Goal: Information Seeking & Learning: Learn about a topic

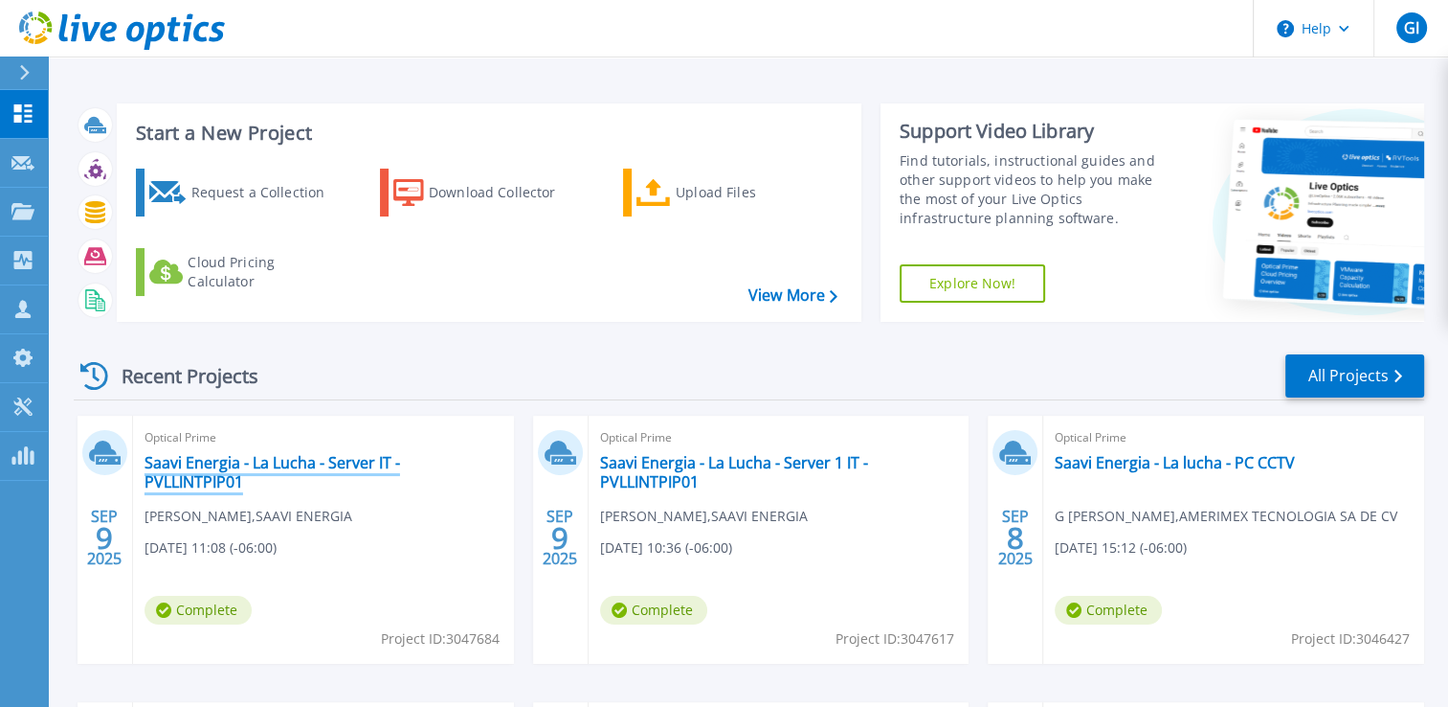
click at [231, 460] on link "Saavi Energia - La Lucha - Server IT - PVLLINTPIP01" at bounding box center [324, 472] width 358 height 38
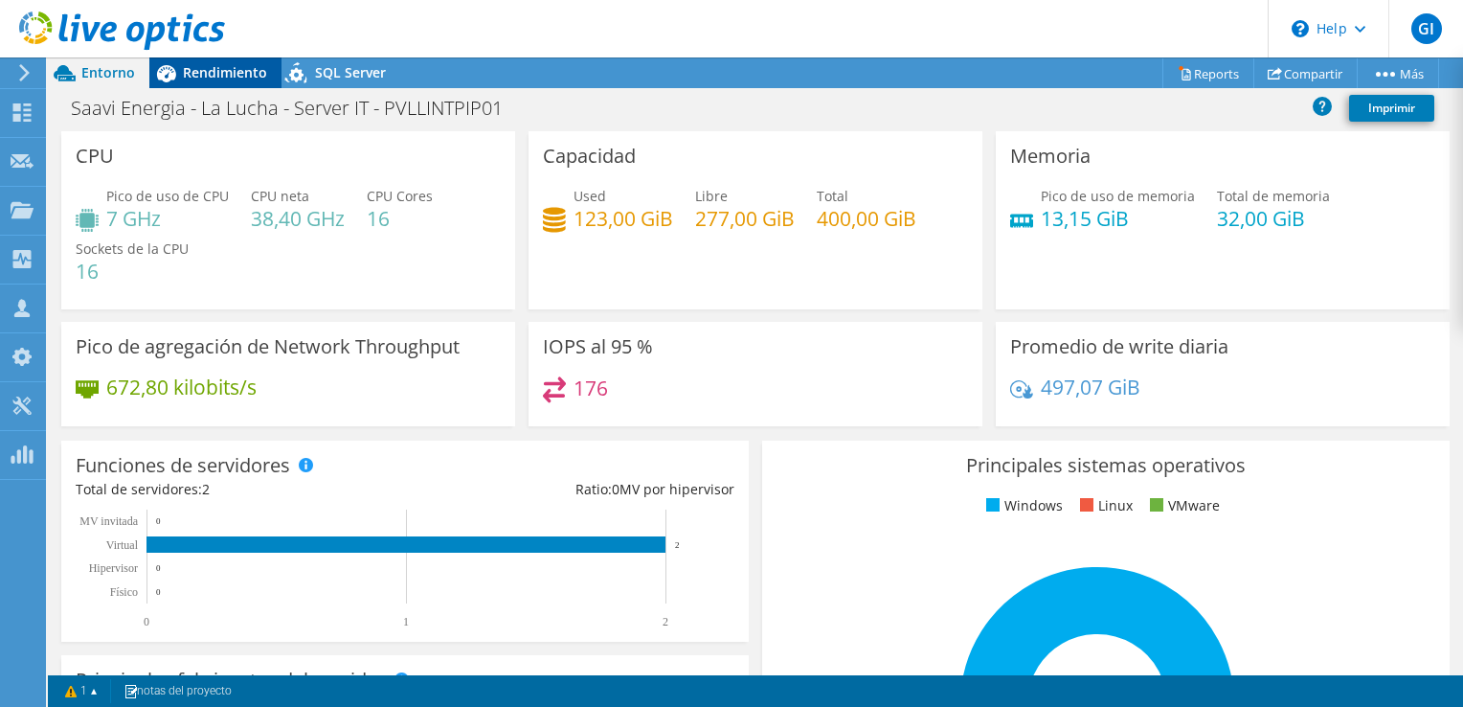
click at [239, 65] on span "Rendimiento" at bounding box center [225, 72] width 84 height 18
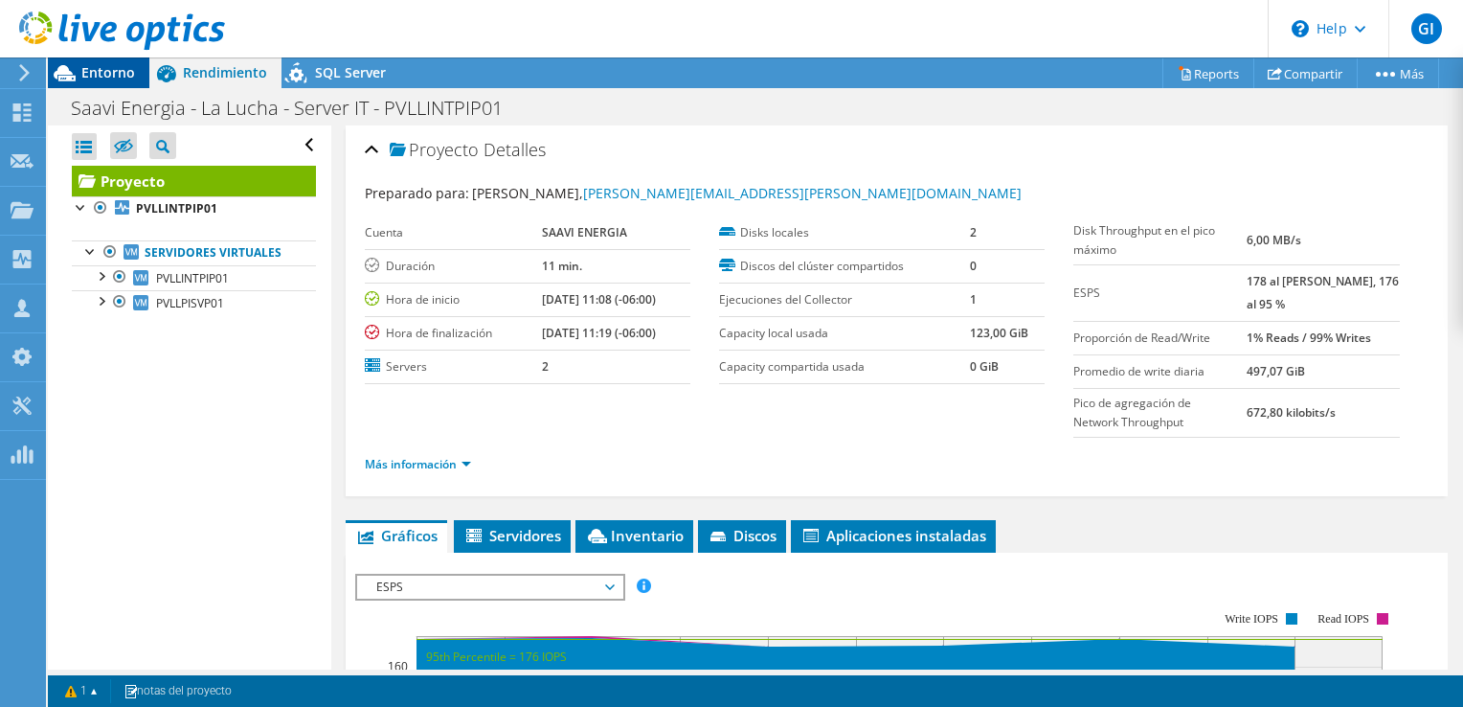
click at [123, 84] on div "Entorno" at bounding box center [98, 72] width 101 height 31
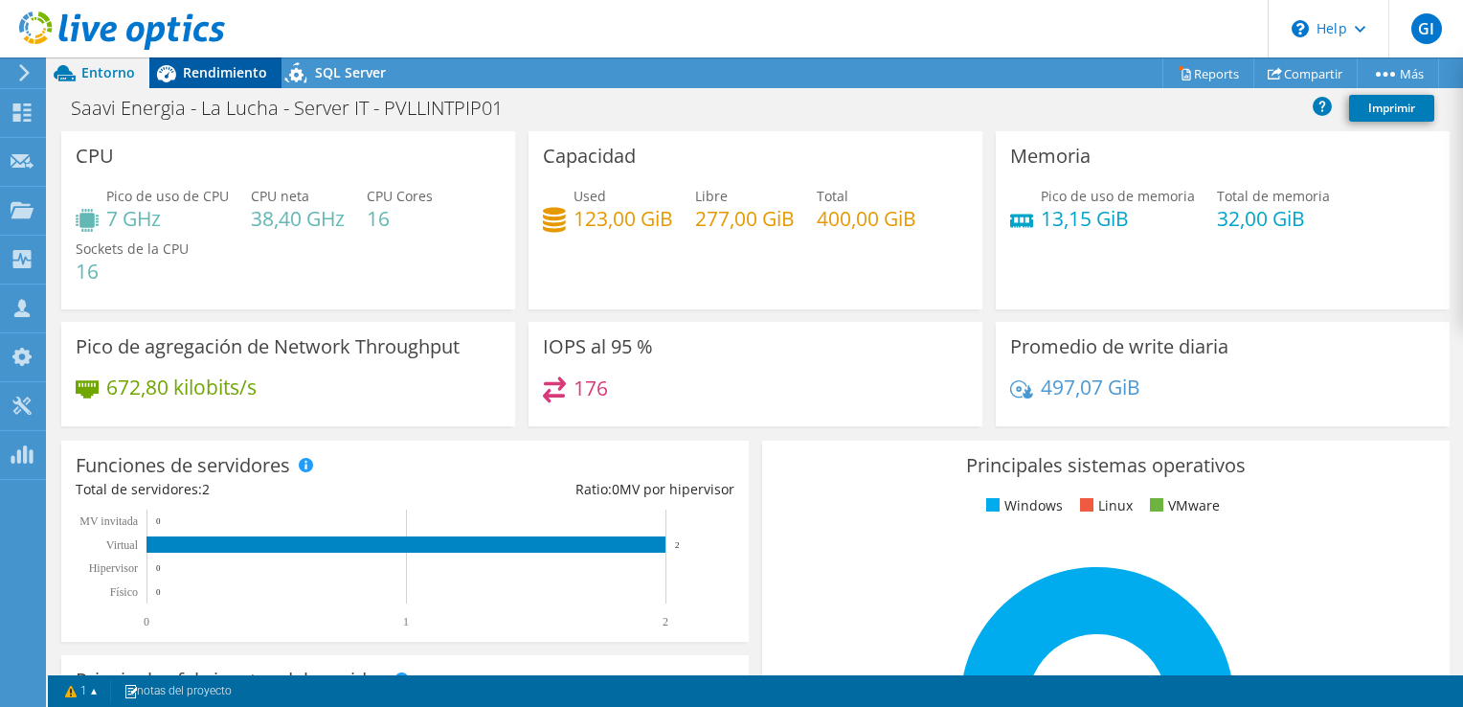
click at [192, 69] on span "Rendimiento" at bounding box center [225, 72] width 84 height 18
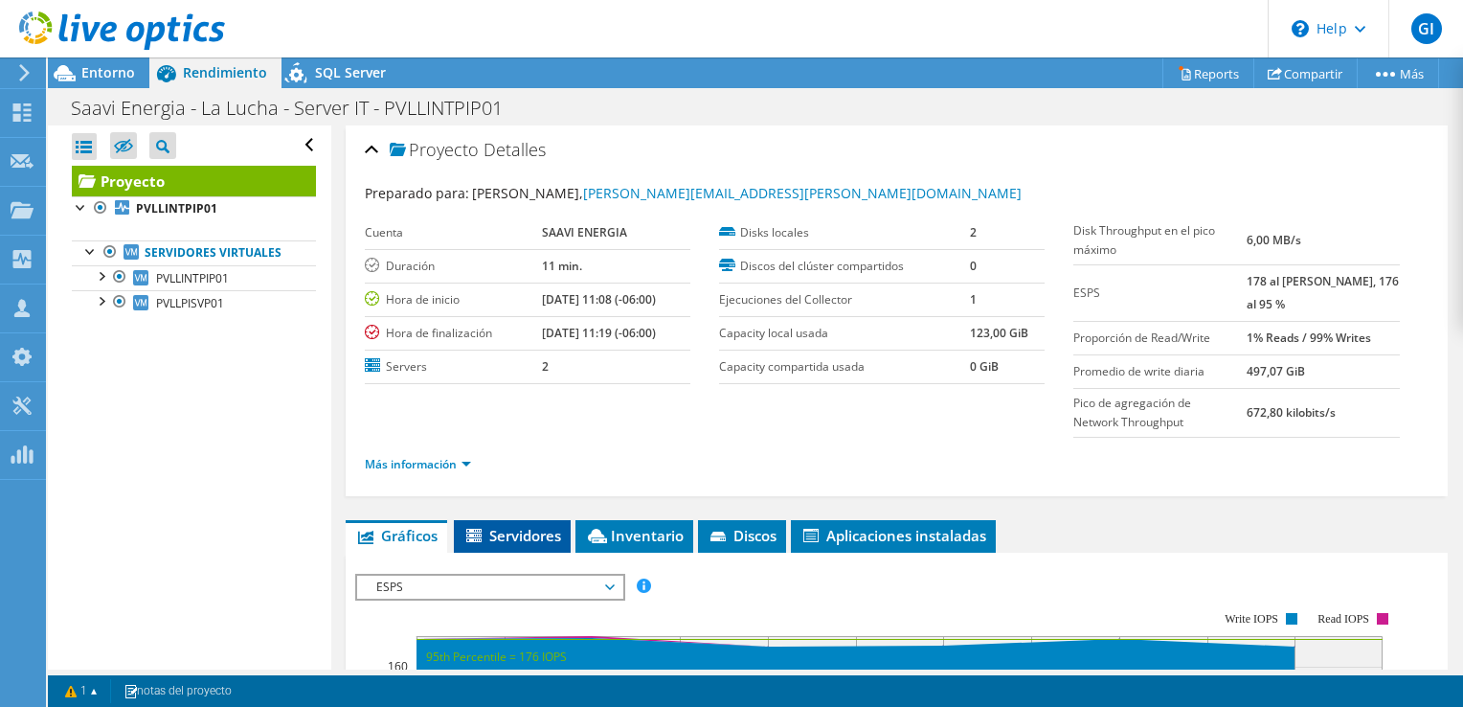
click at [504, 531] on span "Servidores" at bounding box center [512, 535] width 98 height 19
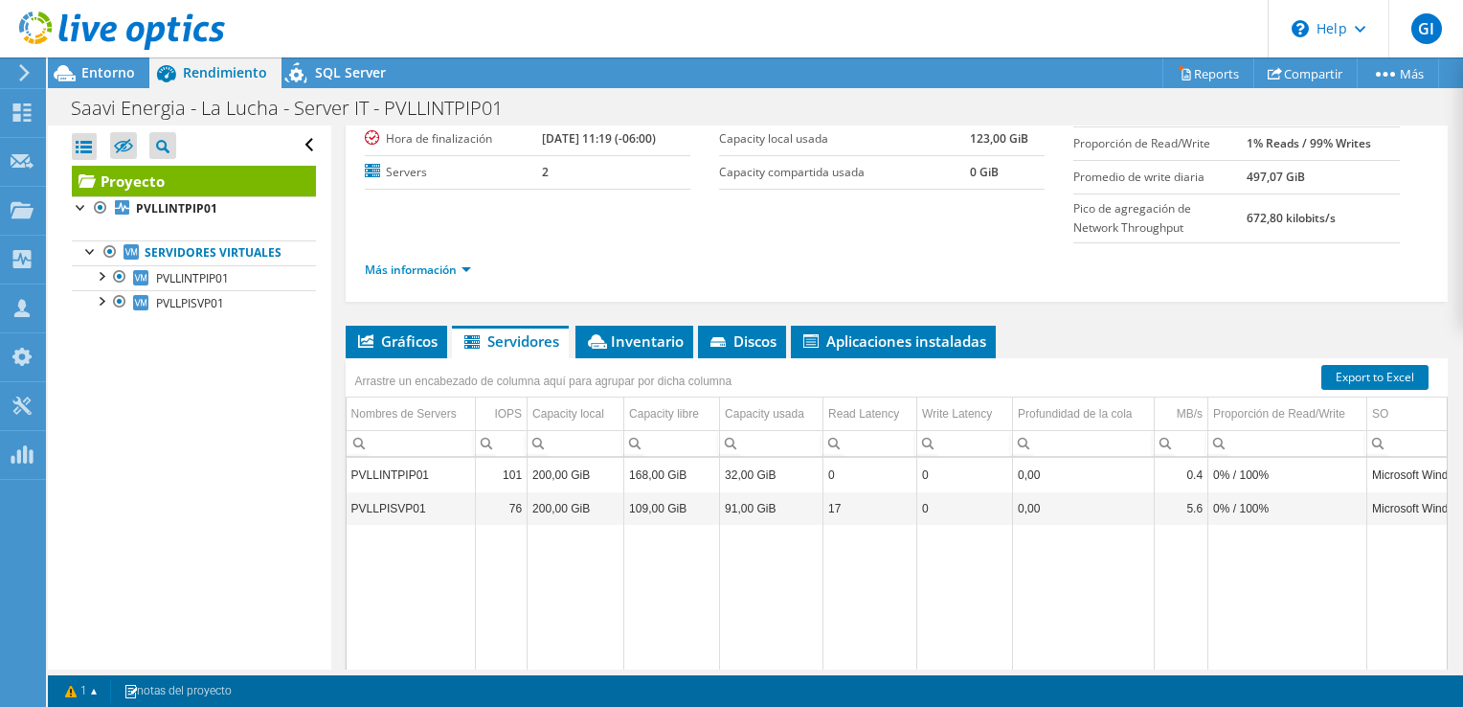
scroll to position [188, 0]
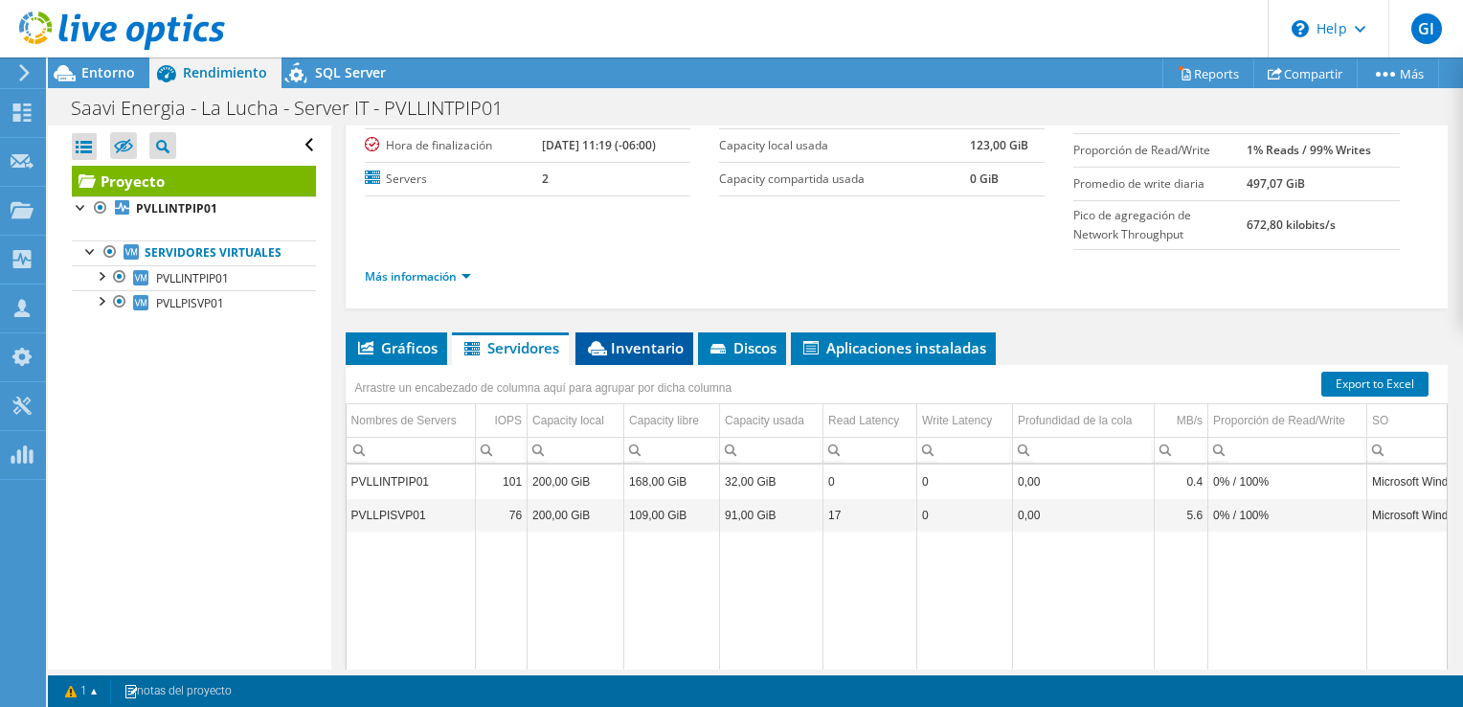
click at [662, 351] on span "Inventario" at bounding box center [634, 347] width 99 height 19
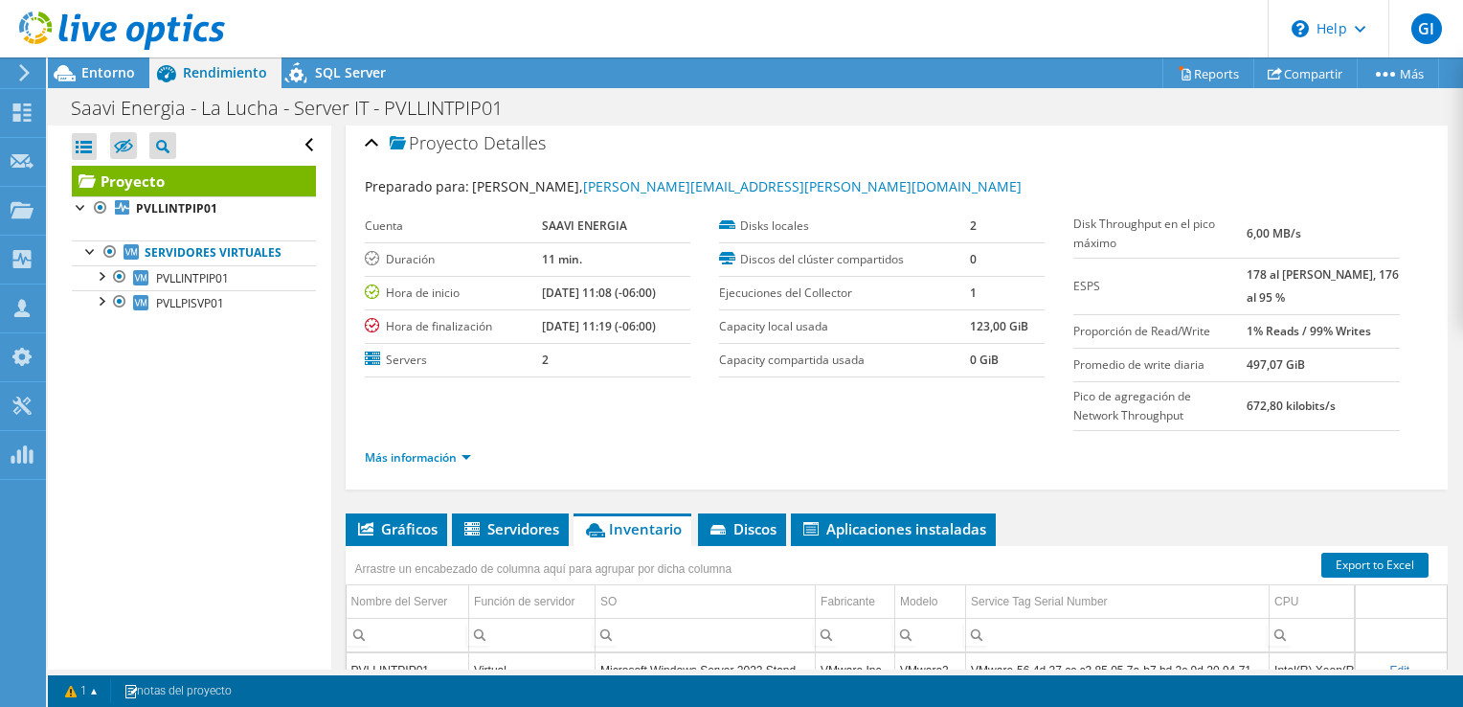
scroll to position [0, 0]
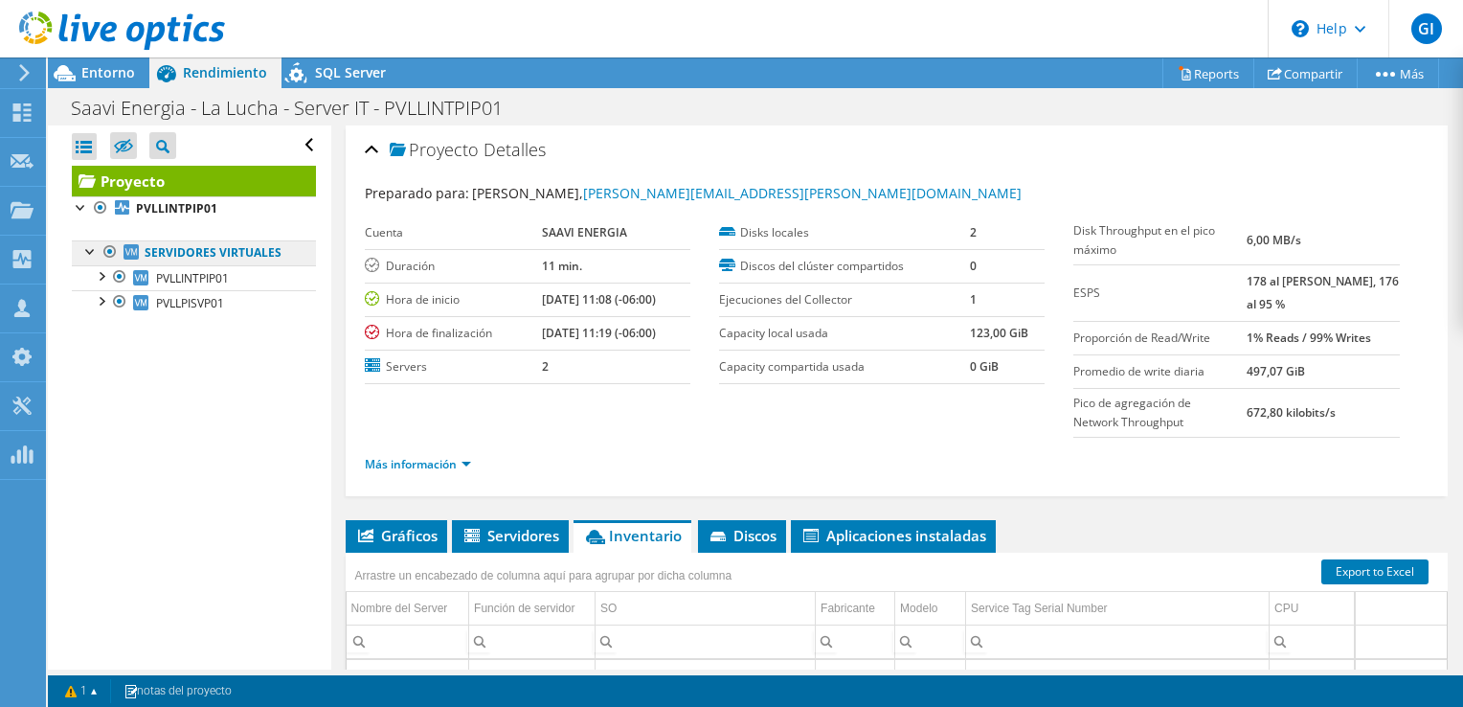
click at [209, 253] on link "Servidores virtuales" at bounding box center [194, 252] width 244 height 25
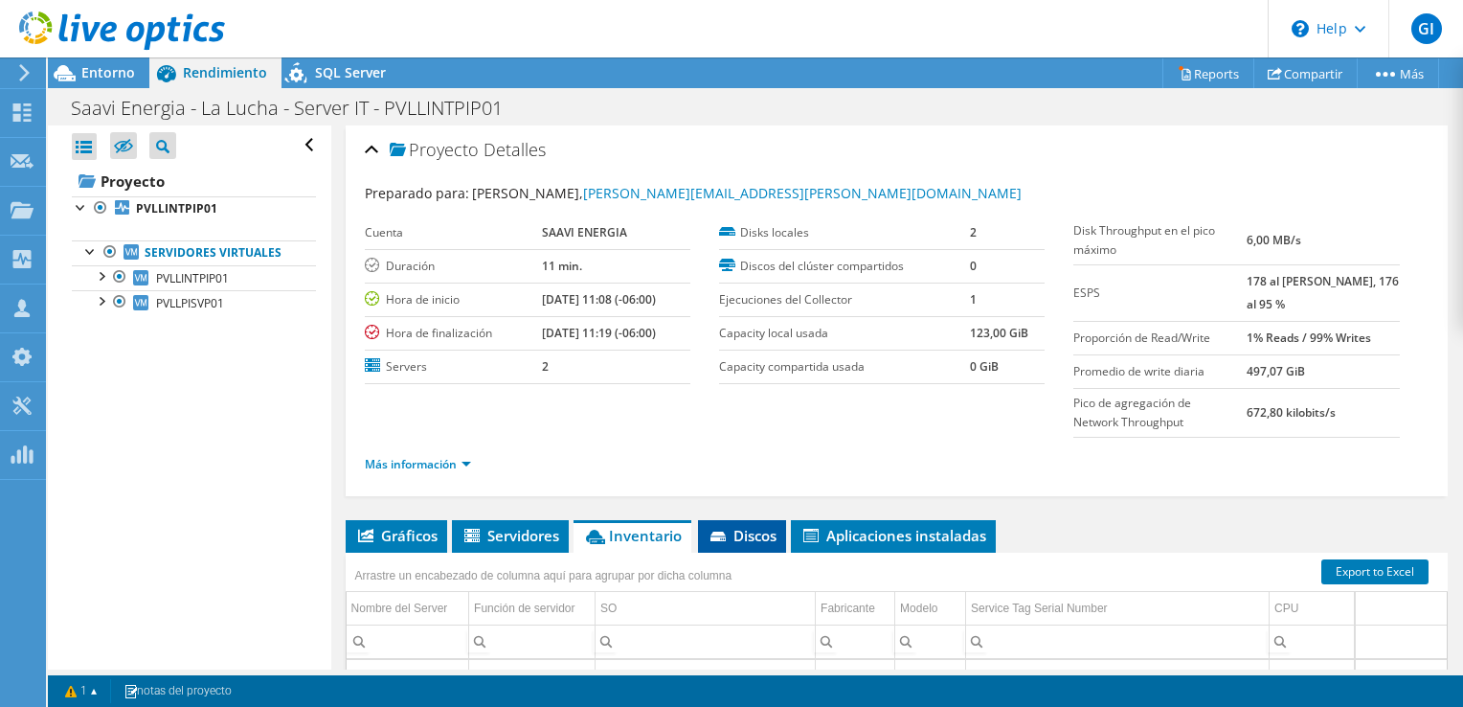
click at [747, 527] on span "Discos" at bounding box center [741, 535] width 69 height 19
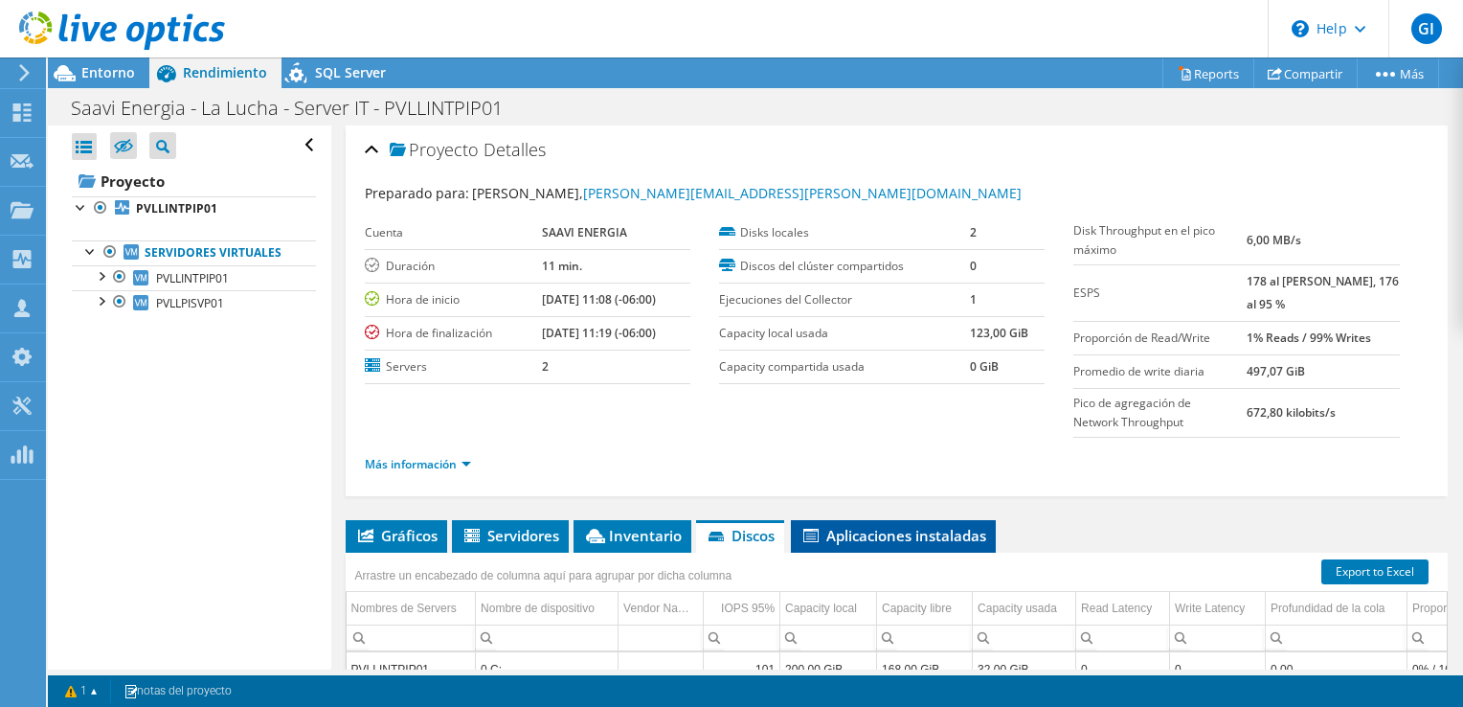
click at [854, 528] on span "Aplicaciones instaladas" at bounding box center [893, 535] width 186 height 19
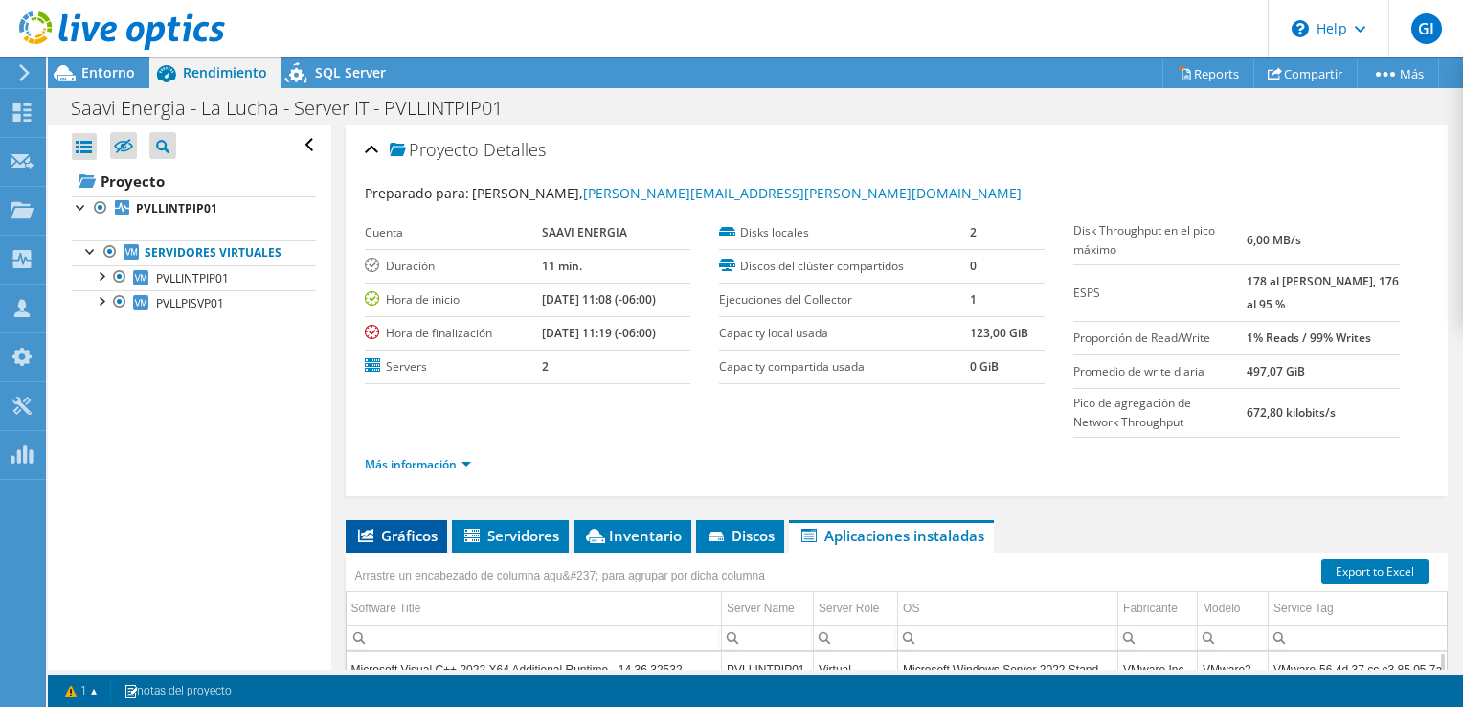
click at [415, 527] on span "Gráficos" at bounding box center [396, 535] width 82 height 19
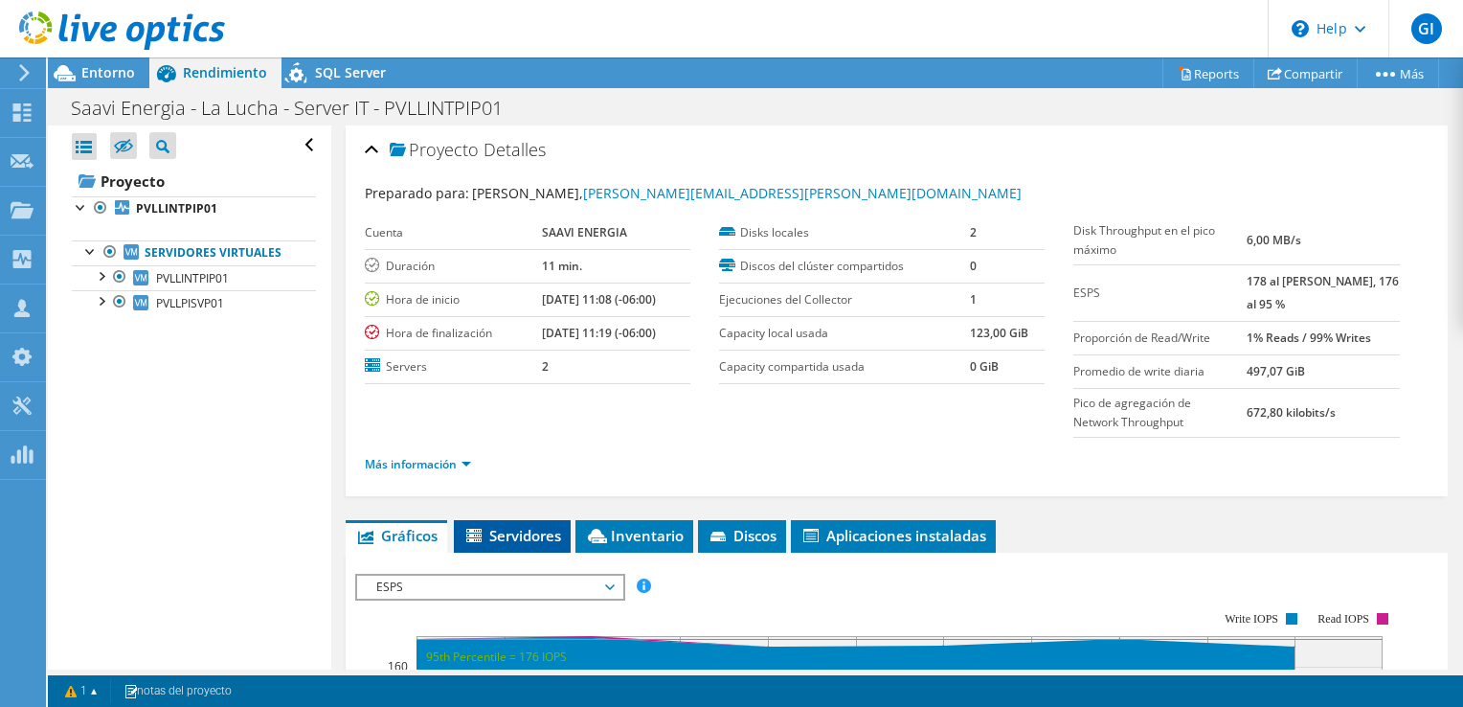
click at [517, 526] on span "Servidores" at bounding box center [512, 535] width 98 height 19
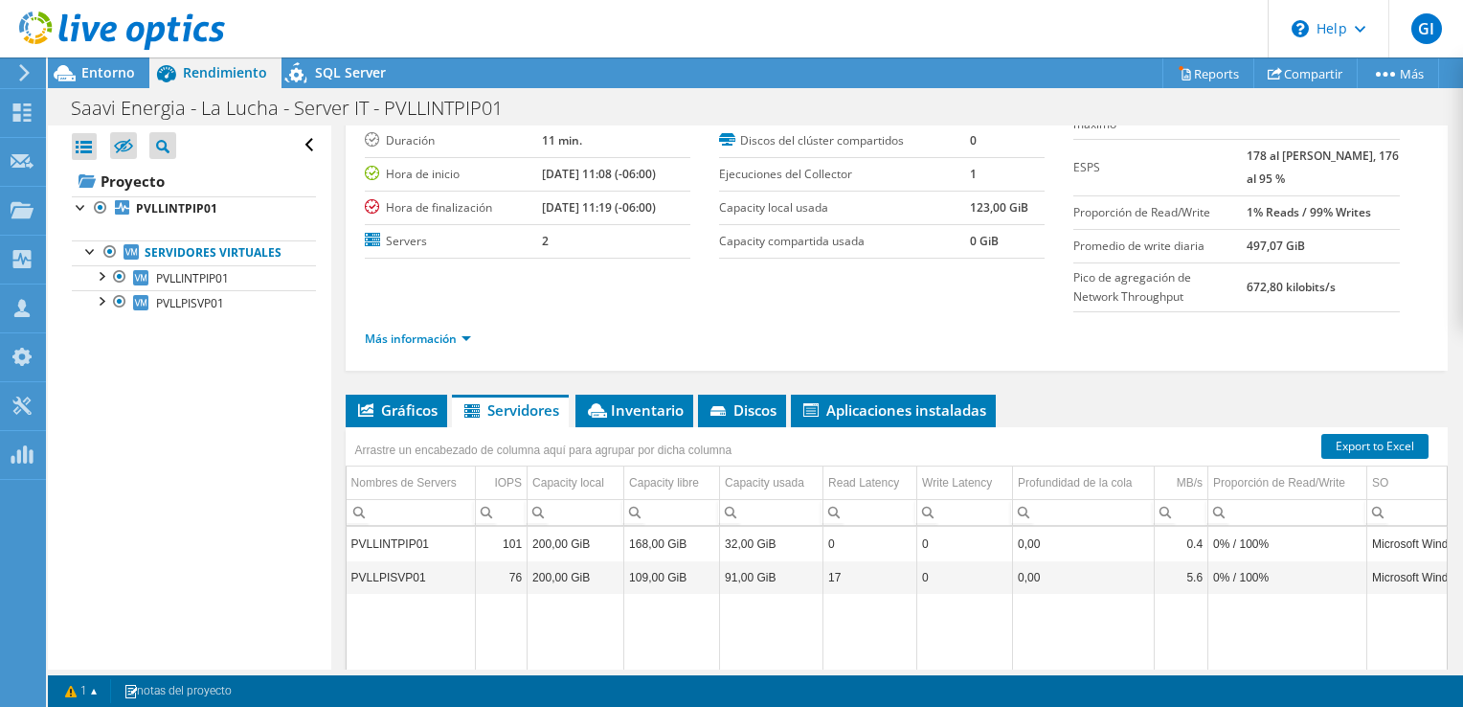
scroll to position [134, 0]
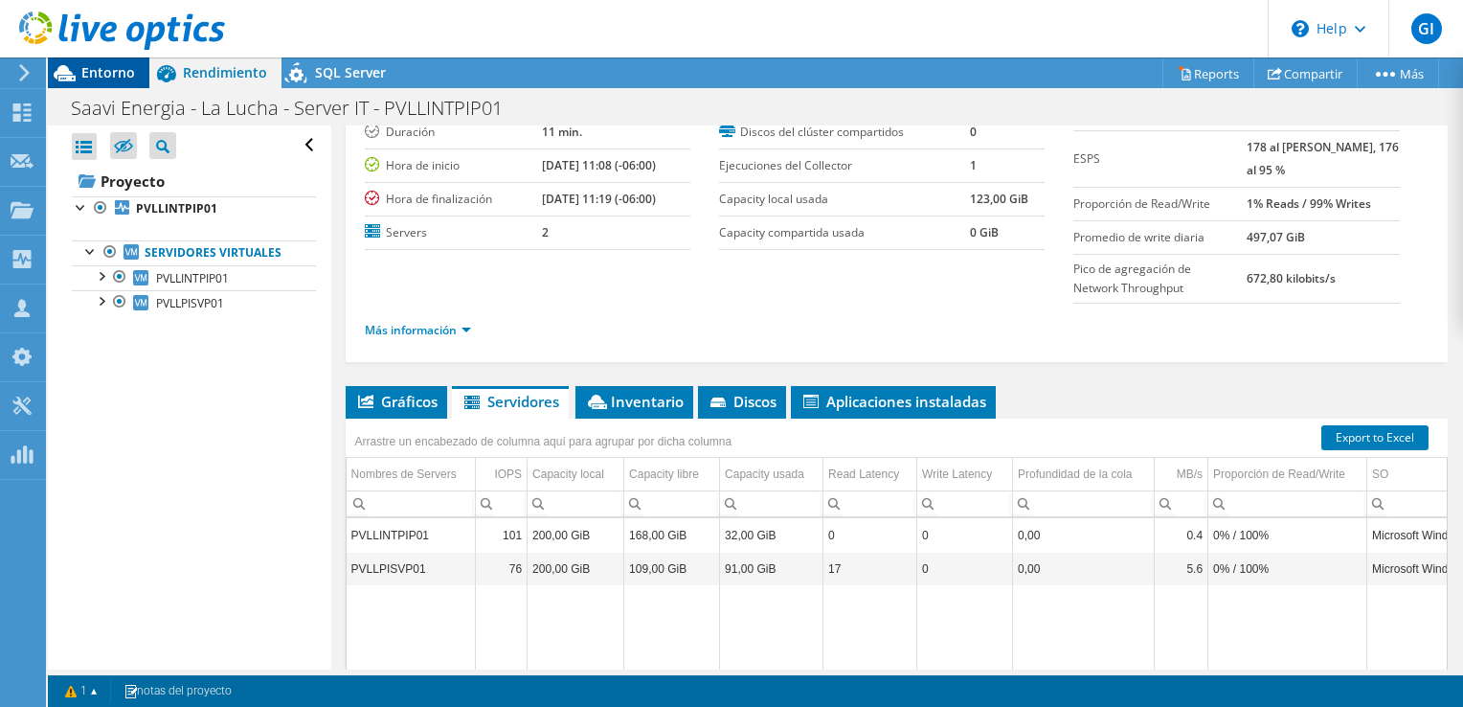
click at [111, 79] on span "Entorno" at bounding box center [108, 72] width 54 height 18
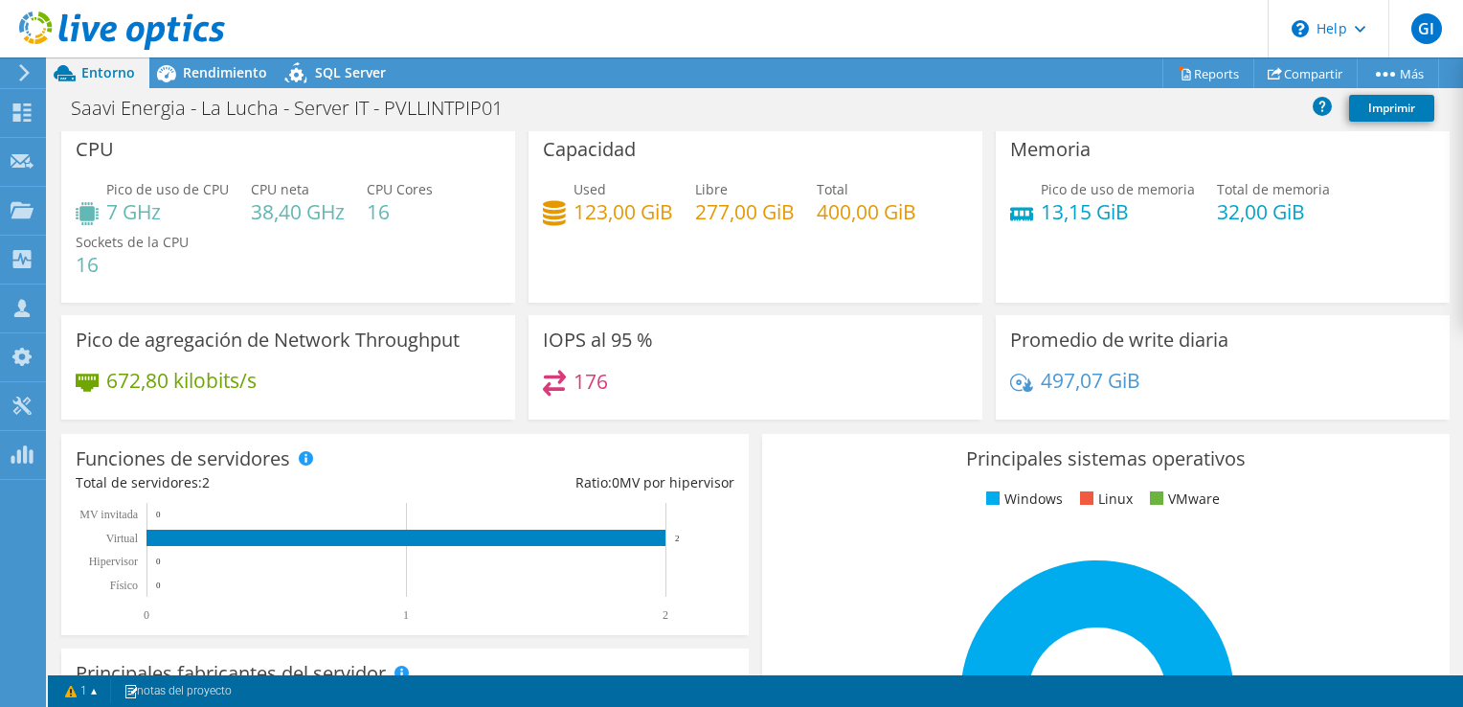
scroll to position [0, 0]
